Goal: Task Accomplishment & Management: Manage account settings

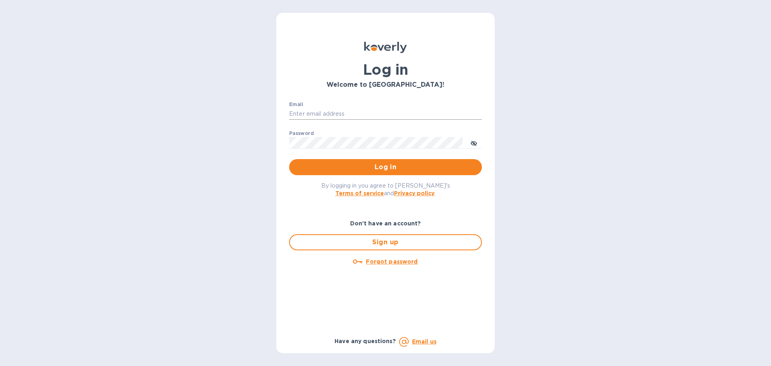
type input "ap@alumanate.com"
click at [346, 117] on input "ap@alumanate.com" at bounding box center [385, 114] width 193 height 12
click at [347, 117] on input "ap@alumanate.com" at bounding box center [385, 114] width 193 height 12
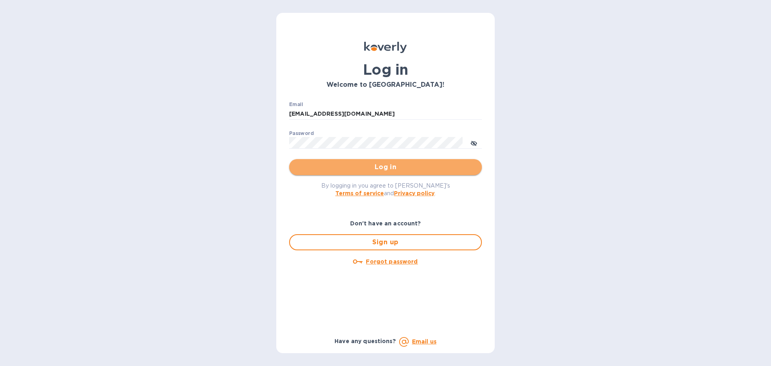
click at [322, 173] on button "Log in" at bounding box center [385, 167] width 193 height 16
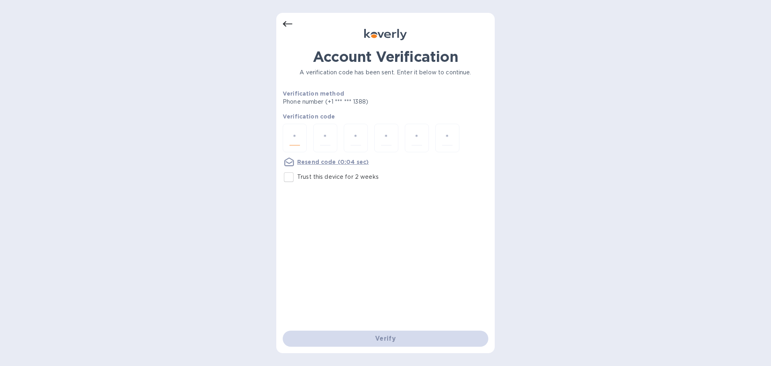
click at [297, 136] on input "number" at bounding box center [295, 138] width 10 height 15
type input "7"
type input "5"
type input "8"
type input "7"
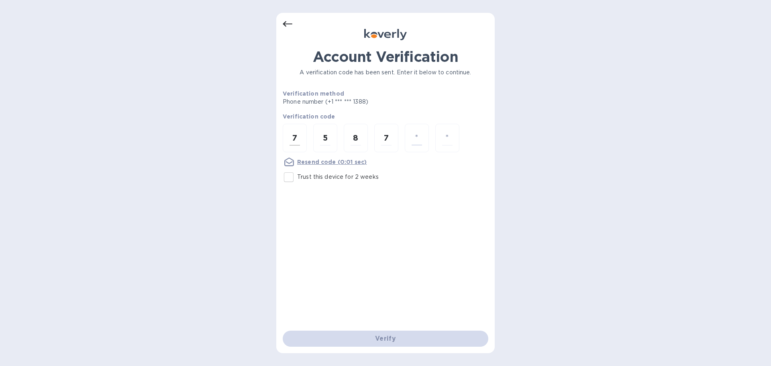
type input "6"
type input "9"
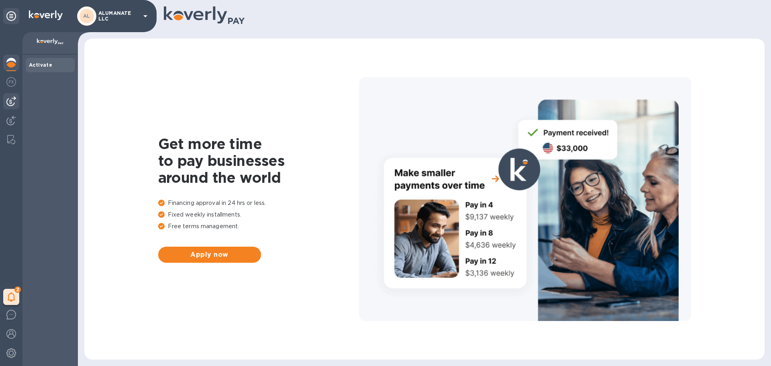
click at [13, 100] on img at bounding box center [11, 101] width 10 height 10
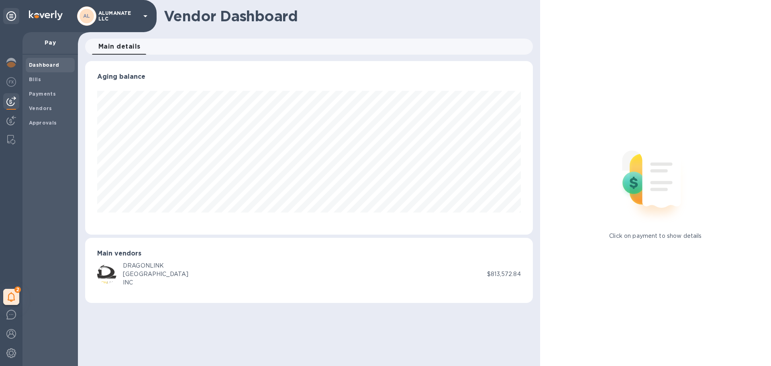
scroll to position [173, 447]
click at [36, 98] on div "Payments" at bounding box center [50, 94] width 49 height 14
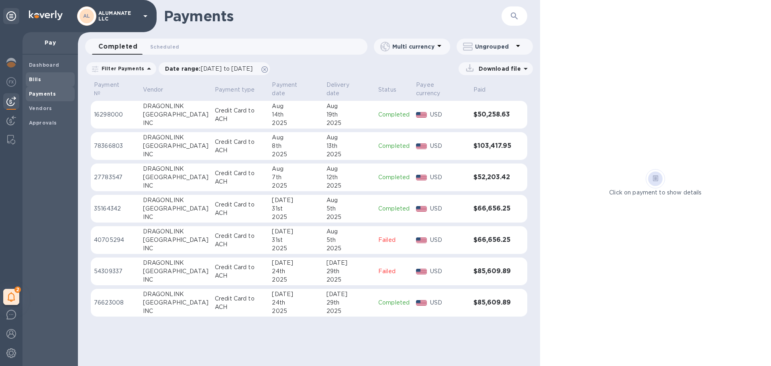
click at [34, 81] on b "Bills" at bounding box center [35, 79] width 12 height 6
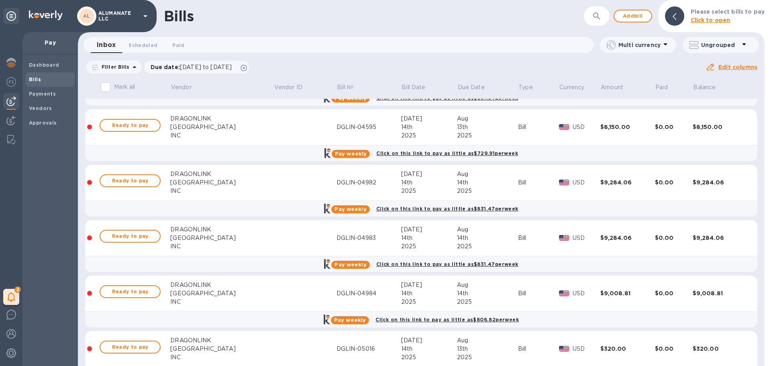
scroll to position [522, 0]
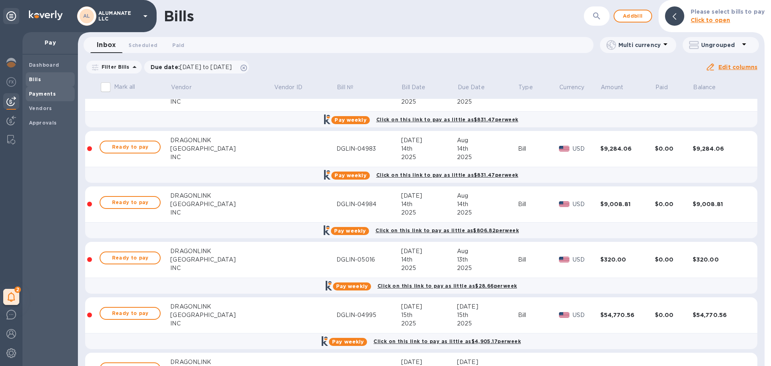
click at [43, 94] on b "Payments" at bounding box center [42, 94] width 27 height 6
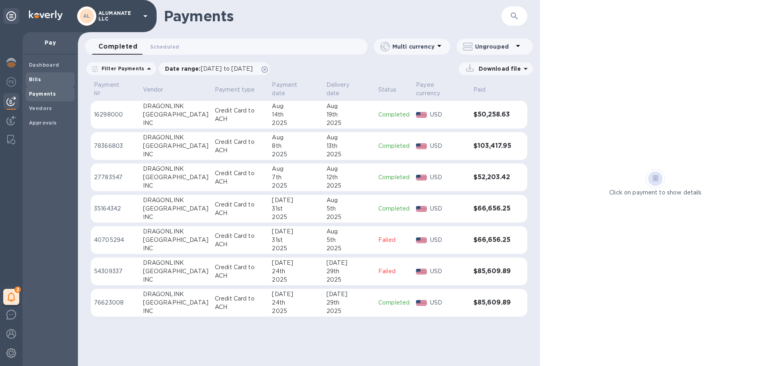
click at [33, 80] on b "Bills" at bounding box center [35, 79] width 12 height 6
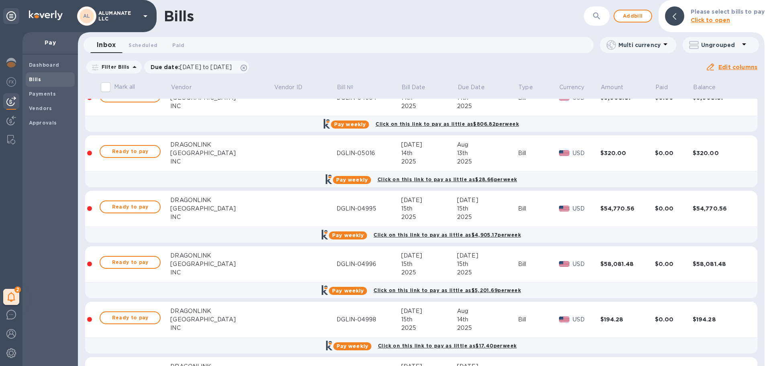
scroll to position [643, 0]
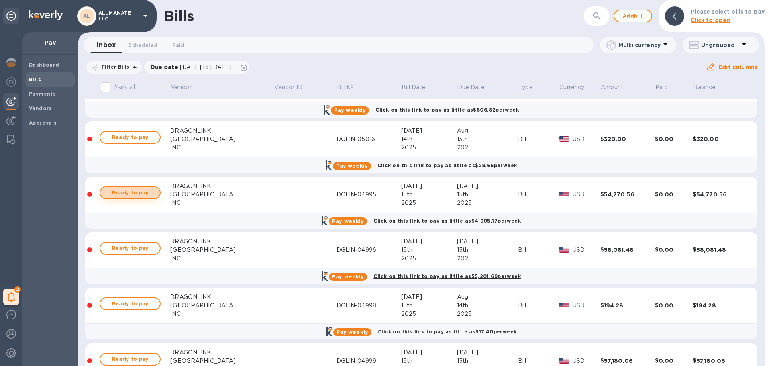
click at [129, 192] on span "Ready to pay" at bounding box center [130, 193] width 47 height 10
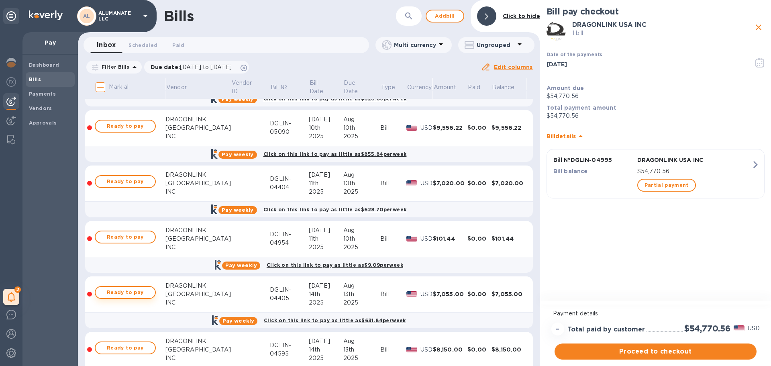
scroll to position [0, 0]
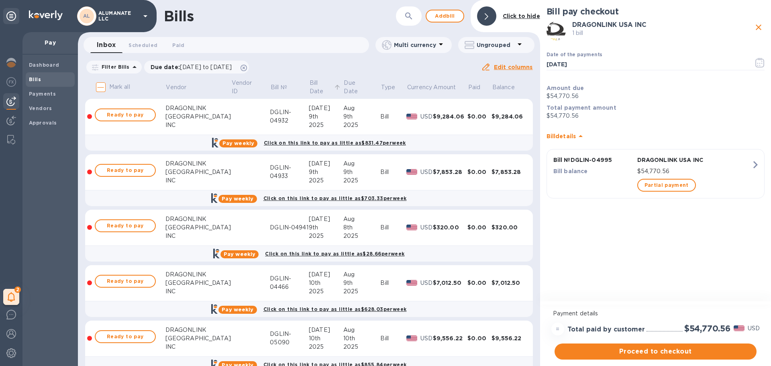
click at [310, 85] on p "Bill Date" at bounding box center [321, 87] width 22 height 17
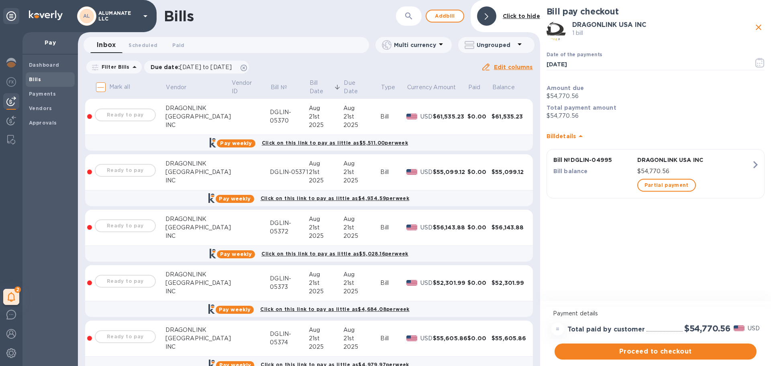
click at [309, 83] on th "Bill Date" at bounding box center [326, 88] width 35 height 21
click at [310, 86] on p "Bill Date" at bounding box center [321, 87] width 22 height 17
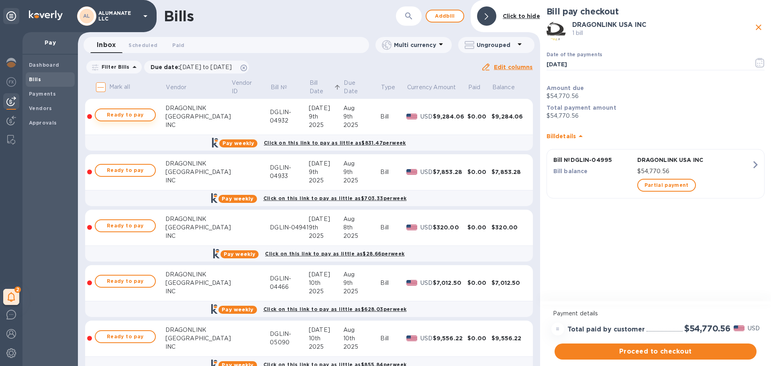
click at [139, 114] on span "Ready to pay" at bounding box center [125, 115] width 47 height 10
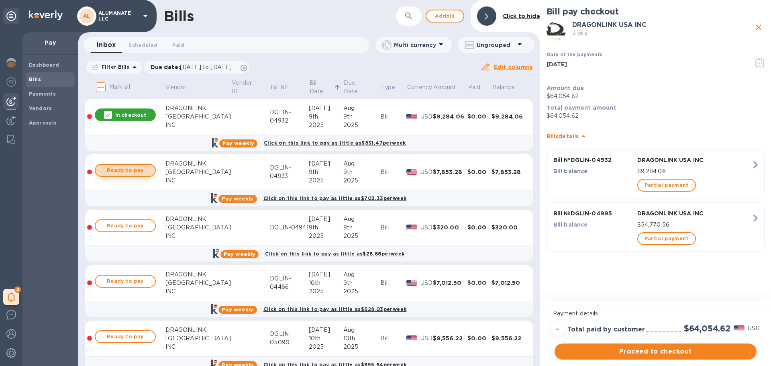
click at [142, 170] on span "Ready to pay" at bounding box center [125, 170] width 47 height 10
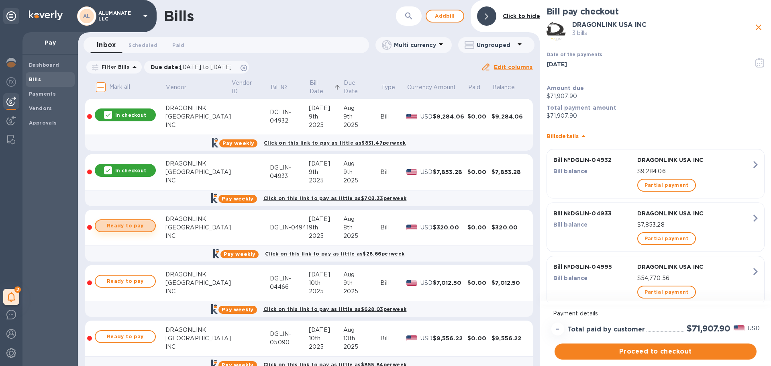
click at [139, 226] on span "Ready to pay" at bounding box center [125, 226] width 47 height 10
click at [126, 284] on span "Ready to pay" at bounding box center [125, 281] width 47 height 10
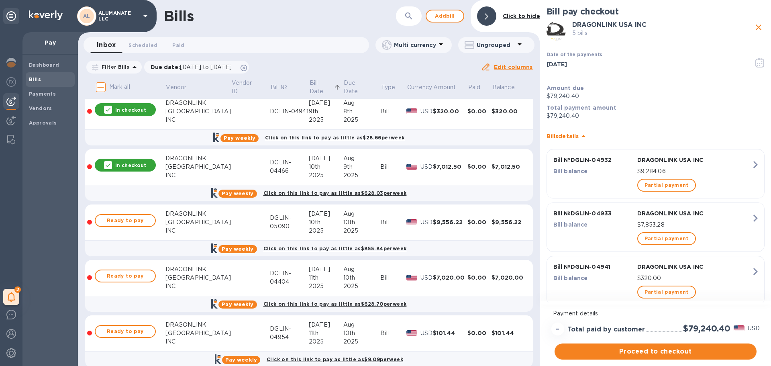
scroll to position [120, 0]
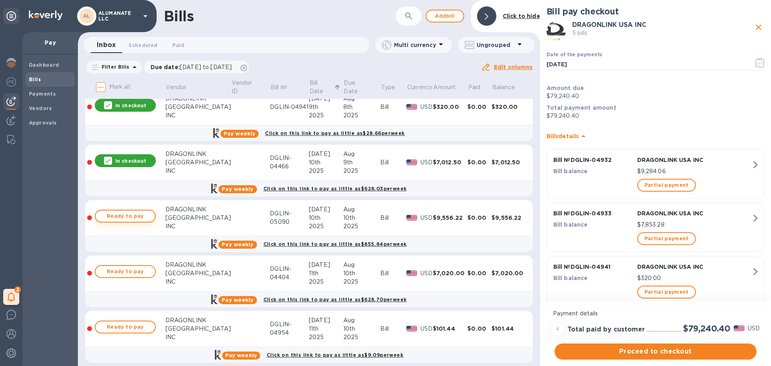
click at [120, 216] on span "Ready to pay" at bounding box center [125, 216] width 47 height 10
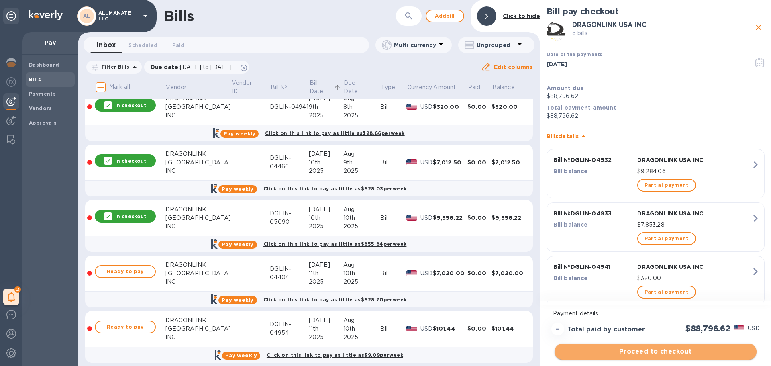
click at [618, 346] on button "Proceed to checkout" at bounding box center [656, 351] width 202 height 16
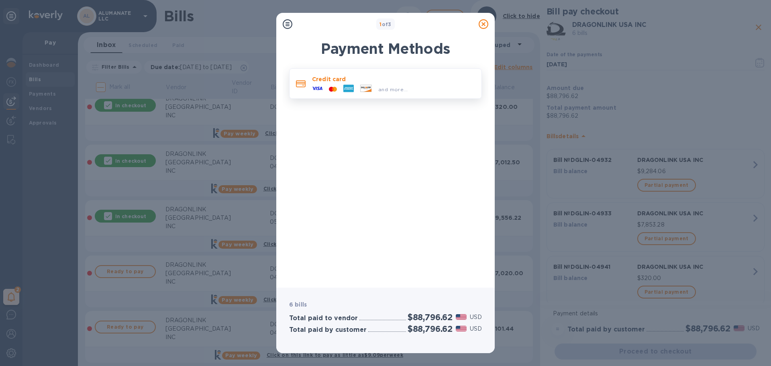
click at [400, 84] on div "and more..." at bounding box center [360, 89] width 102 height 12
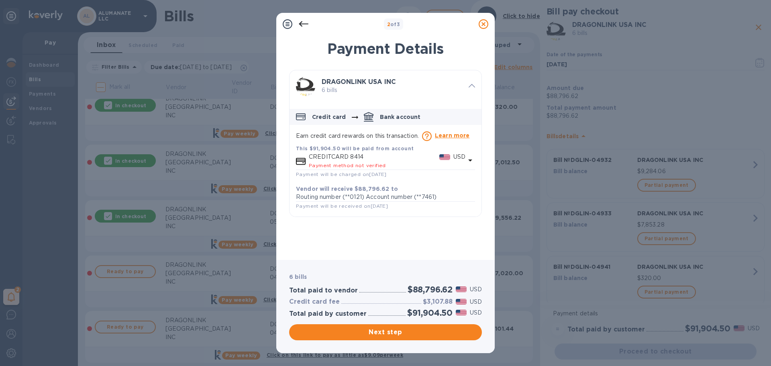
click at [400, 114] on p "Bank account" at bounding box center [400, 117] width 41 height 8
click at [481, 23] on icon at bounding box center [484, 24] width 10 height 10
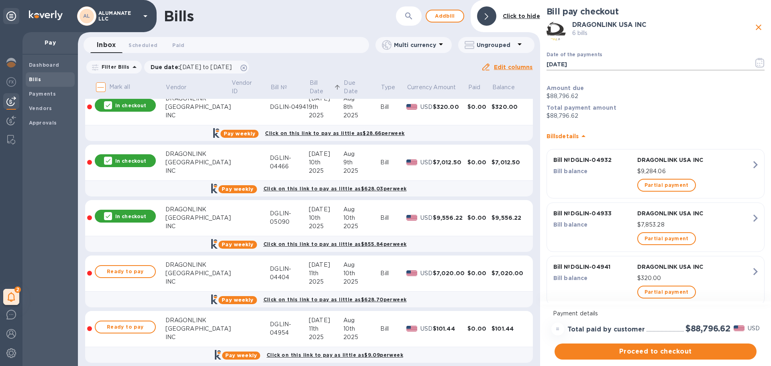
click at [759, 63] on icon "button" at bounding box center [759, 63] width 1 height 1
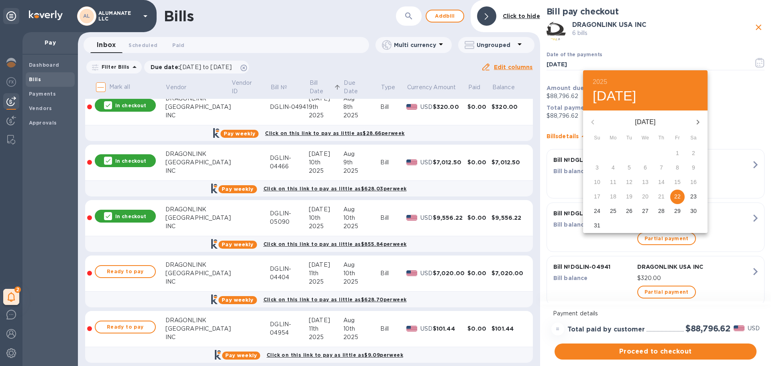
click at [628, 212] on p "26" at bounding box center [629, 211] width 6 height 8
type input "[DATE]"
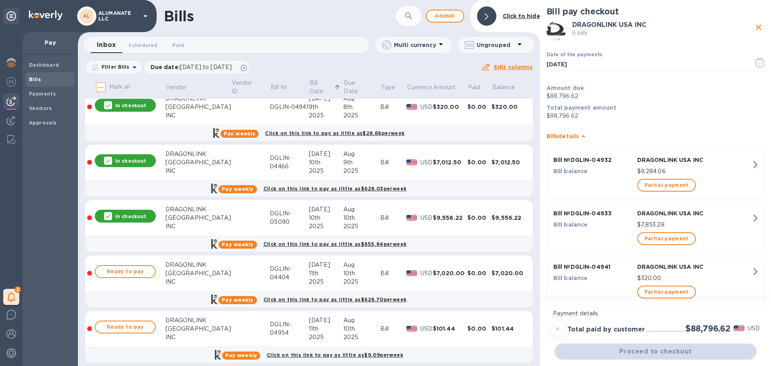
click at [672, 352] on div "Proceed to checkout" at bounding box center [655, 351] width 205 height 19
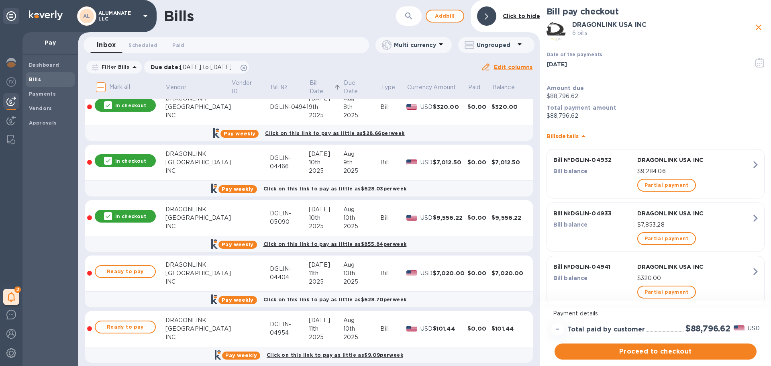
click at [672, 352] on span "Proceed to checkout" at bounding box center [655, 352] width 189 height 10
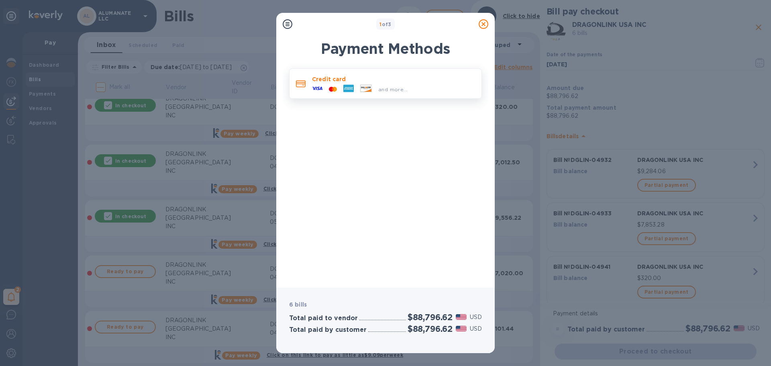
click at [408, 90] on div "and more..." at bounding box center [393, 89] width 36 height 8
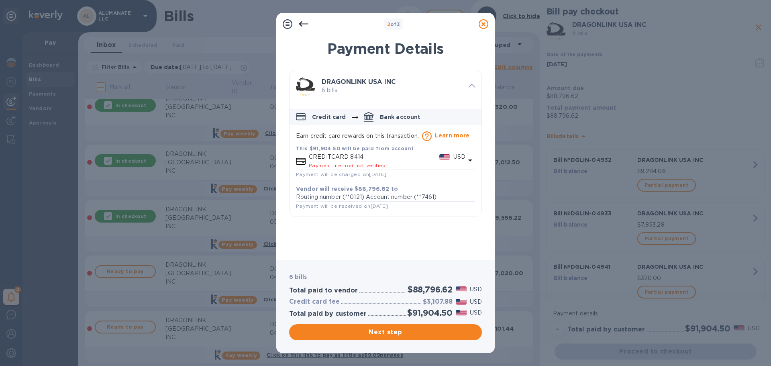
click at [388, 194] on p "Routing number (**0121) Account number (**7461)" at bounding box center [385, 197] width 179 height 8
click at [381, 186] on b "Vendor will receive $88,796.62 to" at bounding box center [347, 189] width 102 height 6
click at [456, 79] on h3 "DRAGONLINK USA INC" at bounding box center [392, 82] width 141 height 8
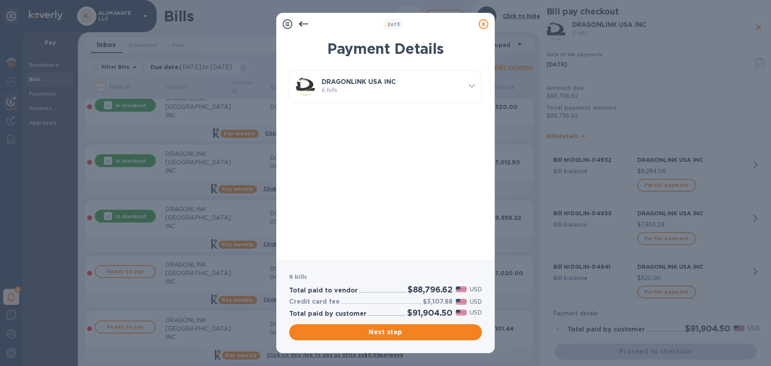
click at [456, 79] on h3 "DRAGONLINK USA INC" at bounding box center [392, 82] width 141 height 8
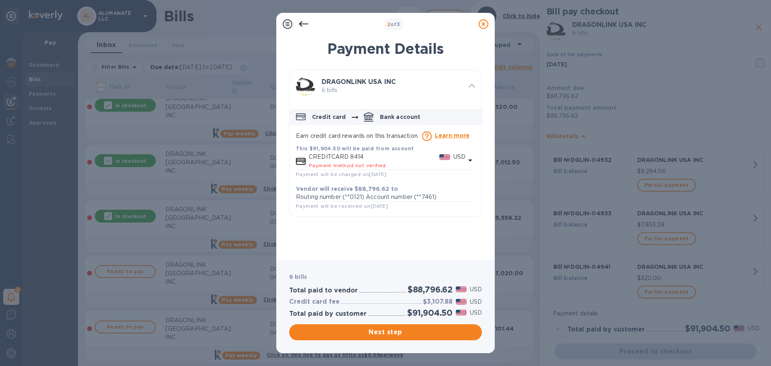
click at [346, 156] on p "CREDITCARD 8414" at bounding box center [374, 157] width 131 height 8
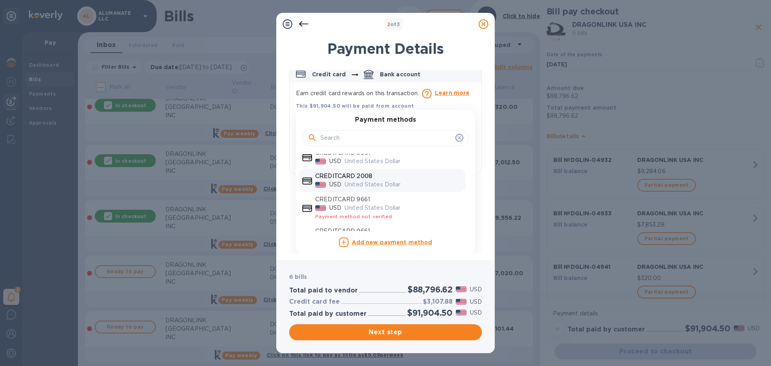
scroll to position [56, 0]
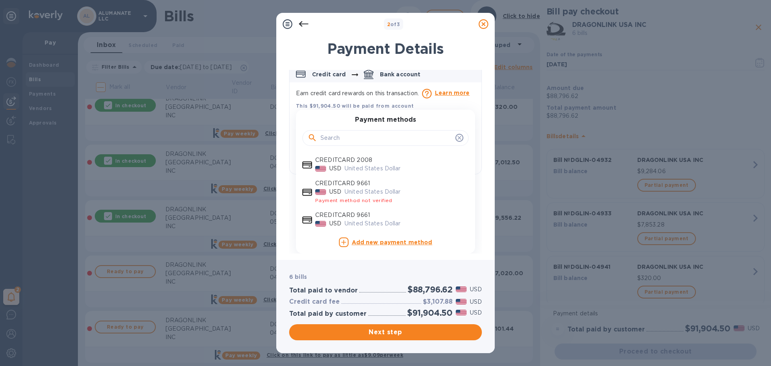
click at [456, 138] on icon "default-method" at bounding box center [459, 138] width 6 height 6
click at [456, 137] on icon "default-method" at bounding box center [459, 138] width 6 height 6
click at [453, 114] on div "Payment methods CREDITCARD 8414 USD United States Dollar Payment method not ver…" at bounding box center [385, 182] width 179 height 144
click at [392, 97] on div "DRAGONLINK USA INC 6 bills Credit card Bank account Earn credit card rewards on…" at bounding box center [385, 100] width 193 height 147
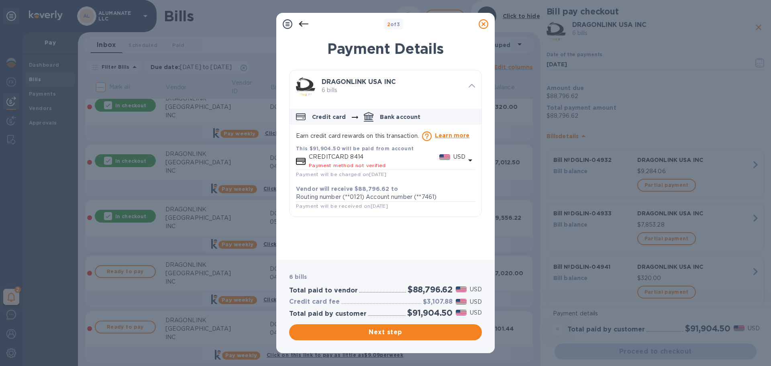
click at [473, 87] on icon at bounding box center [472, 86] width 6 height 4
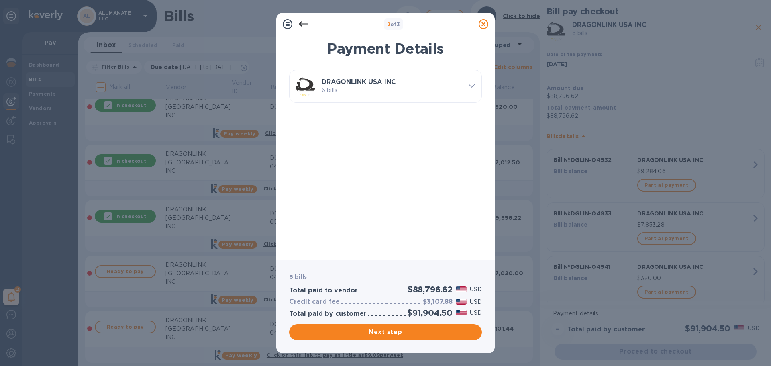
click at [473, 87] on icon at bounding box center [472, 86] width 6 height 4
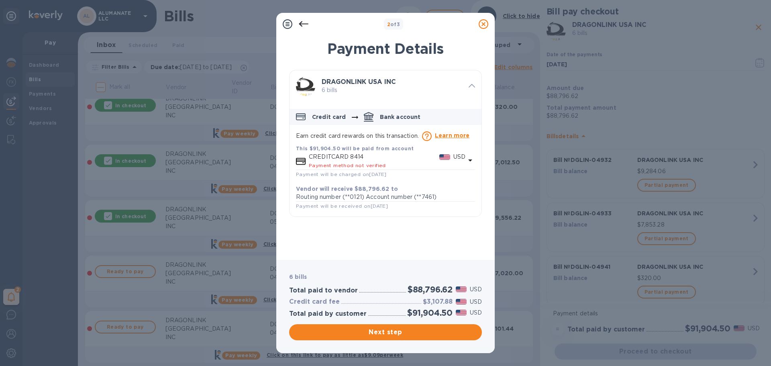
click at [379, 193] on p "Routing number (**0121) Account number (**7461)" at bounding box center [385, 197] width 179 height 8
click at [367, 150] on b "This $91,904.50 will be paid from account" at bounding box center [355, 148] width 118 height 6
click at [425, 155] on p "CREDITCARD 8414" at bounding box center [374, 157] width 131 height 8
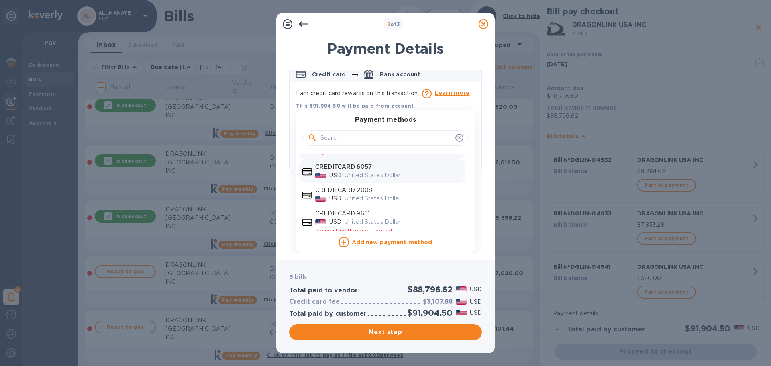
scroll to position [40, 0]
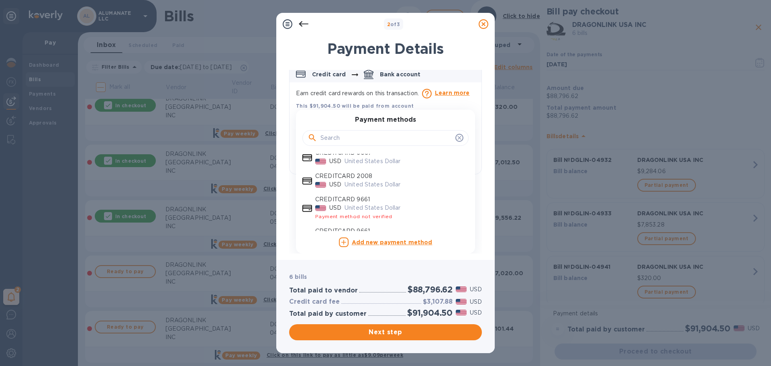
click at [675, 100] on div "2 of 3 Payment Details DRAGONLINK USA INC 6 bills Credit card Bank account Earn…" at bounding box center [385, 183] width 771 height 366
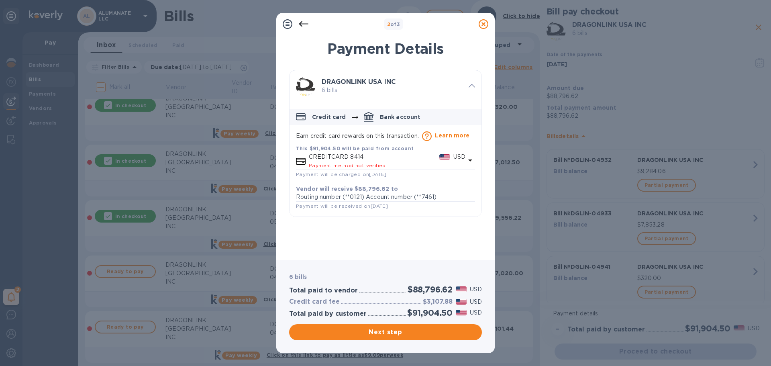
click at [369, 151] on div "CREDITCARD 8414 USD Payment method not verified" at bounding box center [387, 161] width 160 height 20
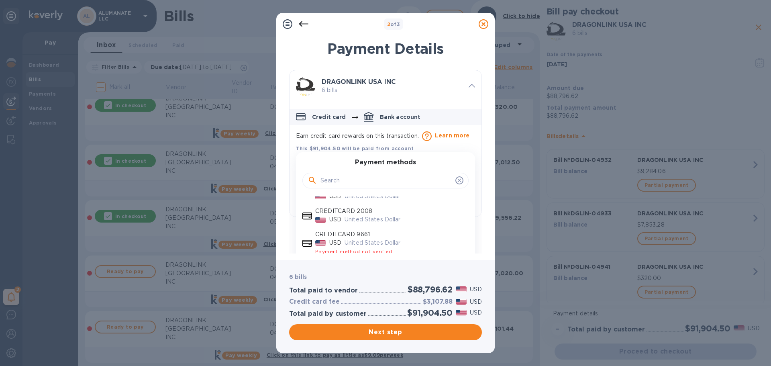
scroll to position [56, 0]
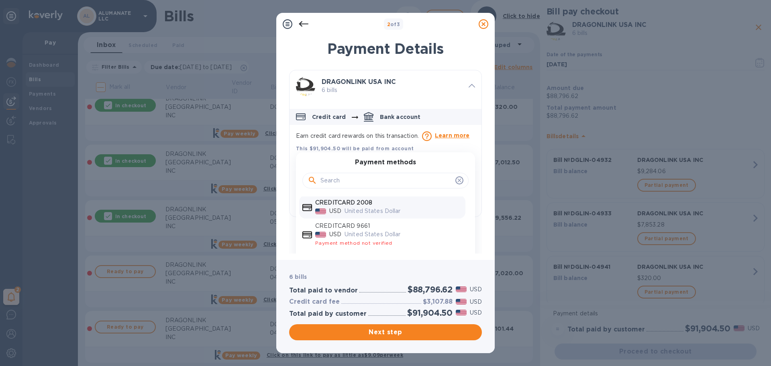
click at [376, 209] on p "United States Dollar" at bounding box center [404, 211] width 118 height 8
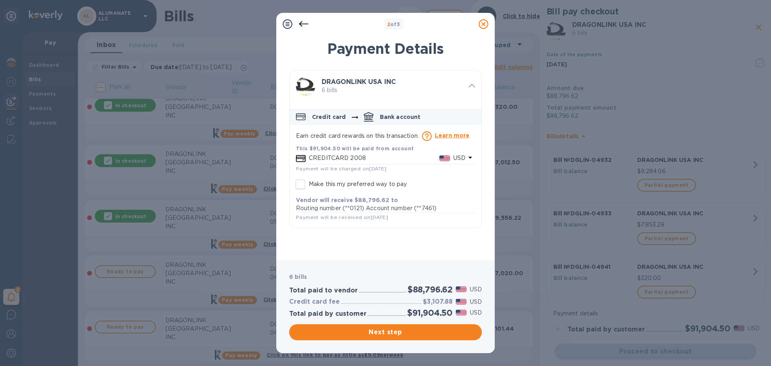
click at [303, 186] on input "Make this my preferred way to pay" at bounding box center [300, 184] width 17 height 17
checkbox input "true"
click at [388, 335] on span "Next step" at bounding box center [386, 332] width 180 height 10
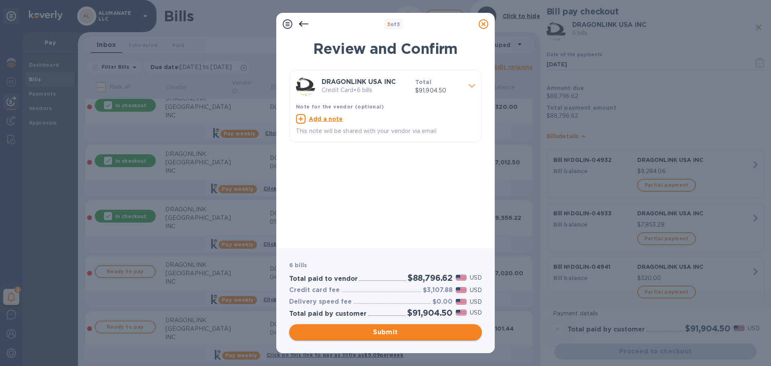
click at [388, 335] on span "Submit" at bounding box center [386, 332] width 180 height 10
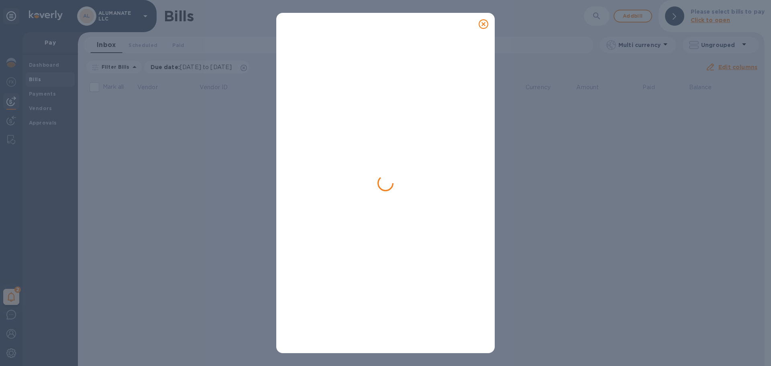
scroll to position [0, 0]
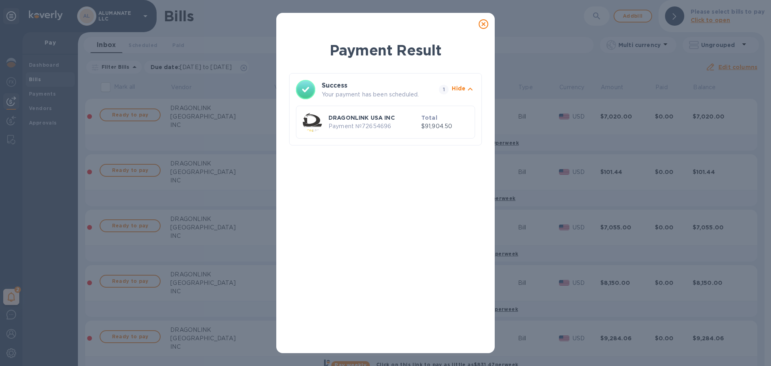
click at [482, 27] on icon at bounding box center [484, 24] width 10 height 10
